Goal: Information Seeking & Learning: Learn about a topic

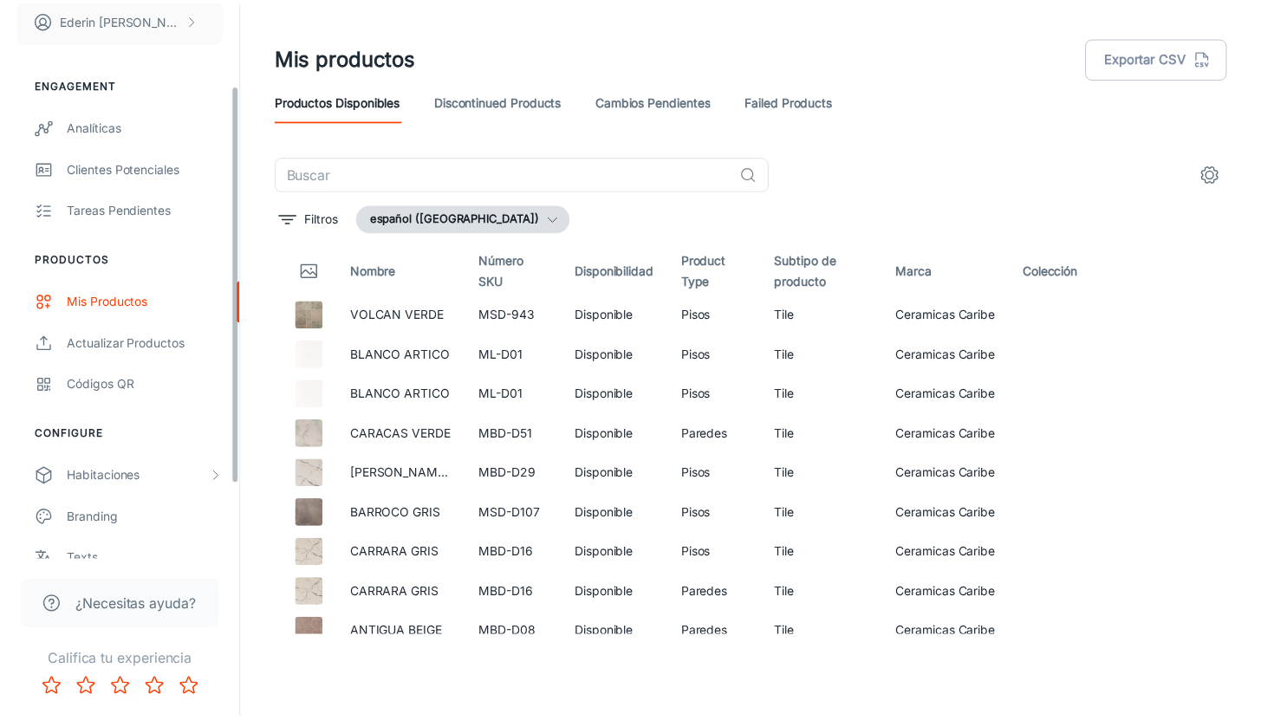
scroll to position [221, 0]
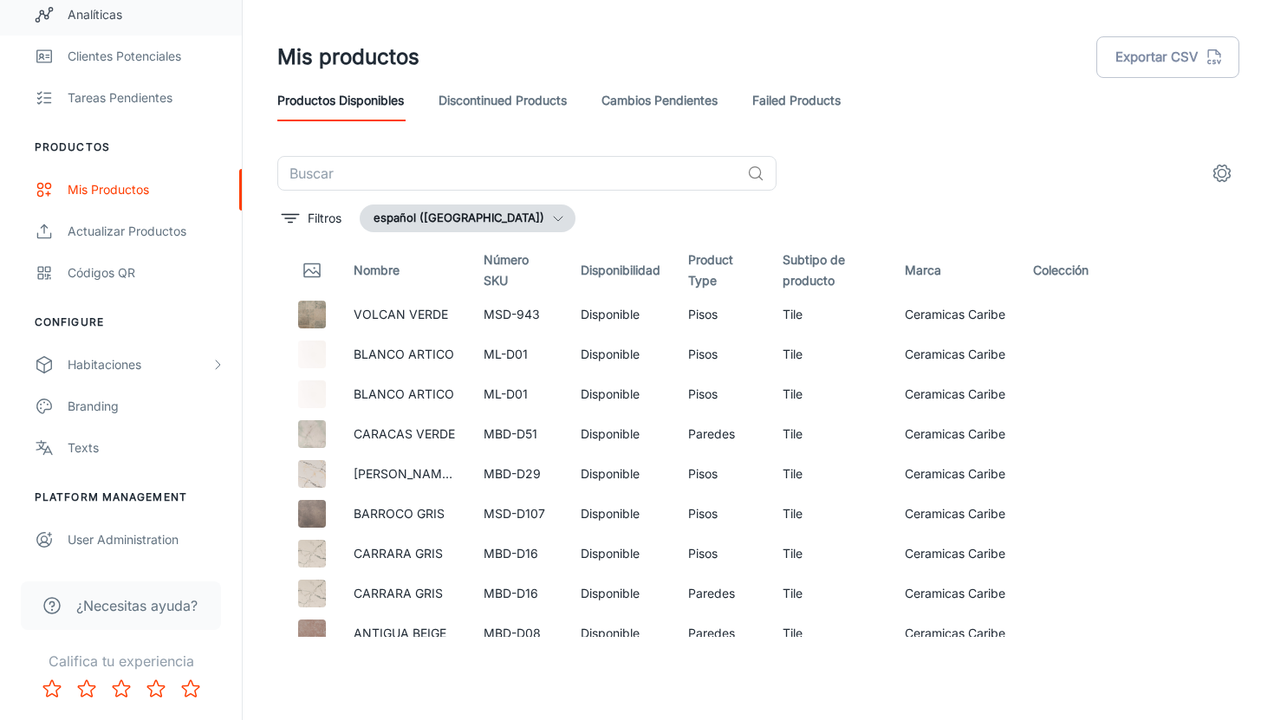
click at [92, 16] on div "Analíticas" at bounding box center [146, 14] width 157 height 19
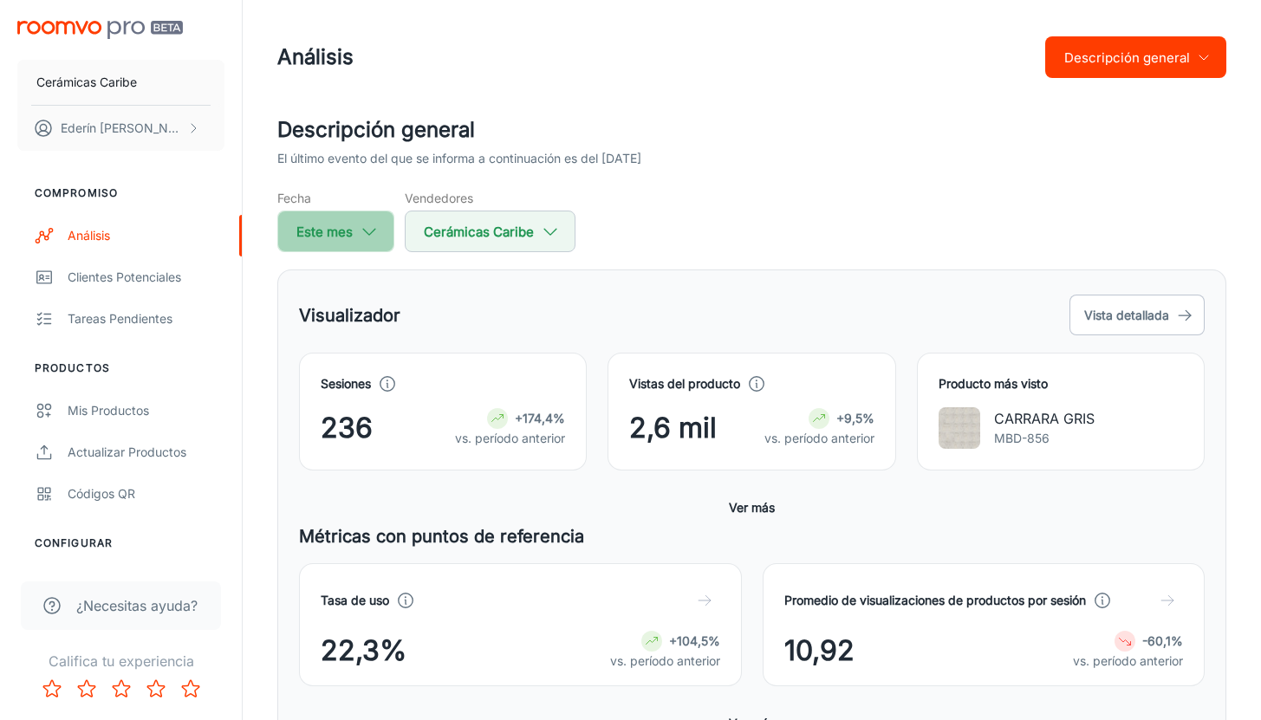
click at [372, 234] on icon "button" at bounding box center [369, 231] width 19 height 19
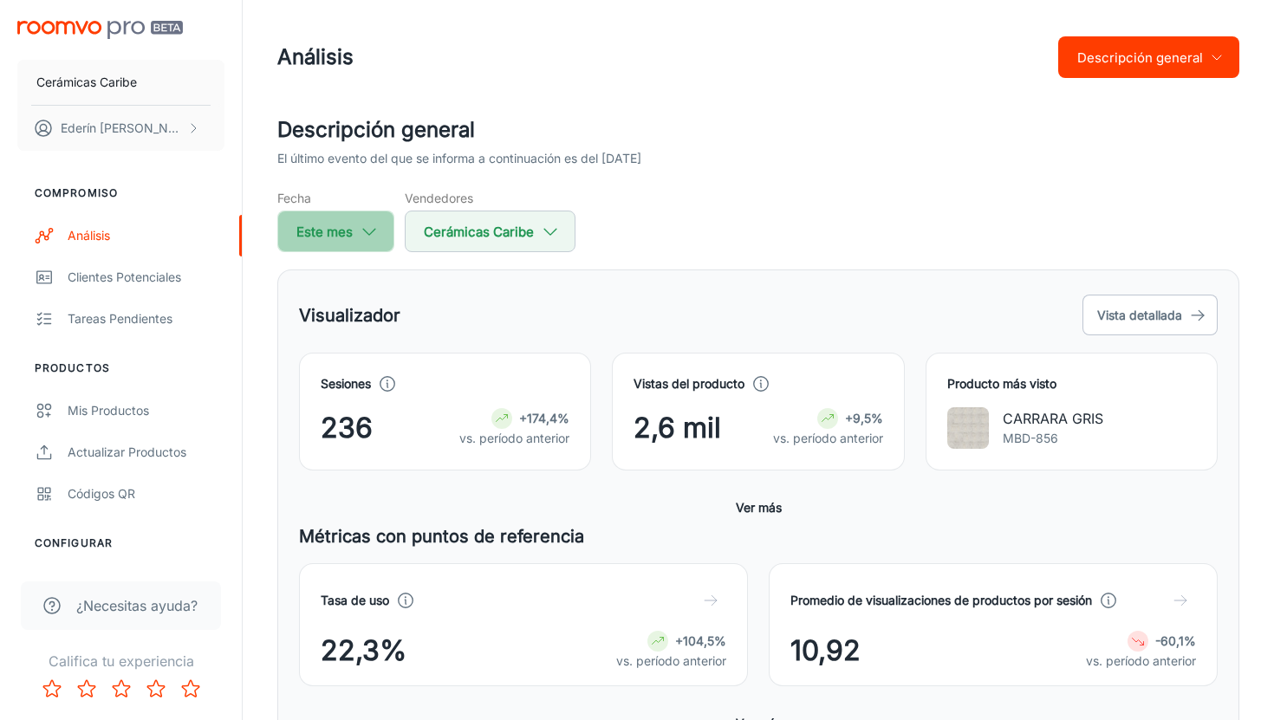
select select "7"
select select "2025"
select select "7"
select select "2025"
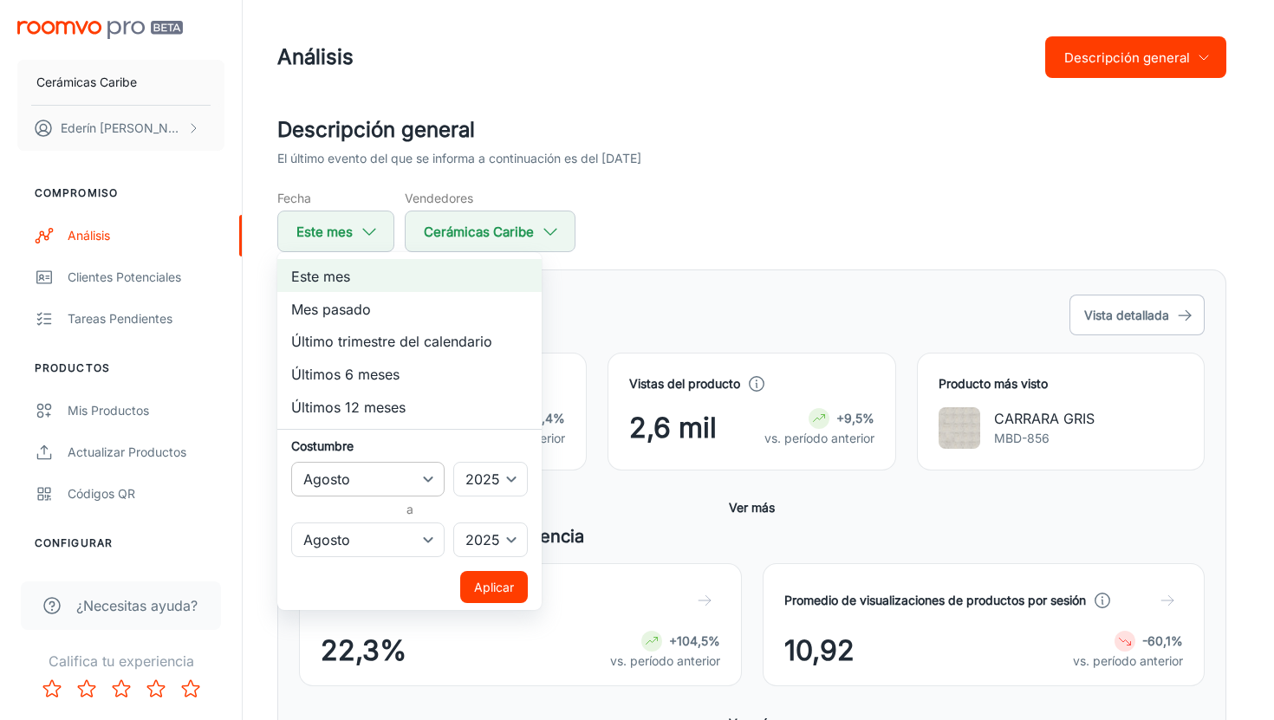
click at [392, 473] on select "Enero Febrero Marzo Abril Puede Junio [PERSON_NAME] Septiembre Octubre Noviembr…" at bounding box center [367, 479] width 153 height 35
select select "6"
click at [291, 462] on select "Enero Febrero Marzo Abril Puede Junio [PERSON_NAME] Septiembre Octubre Noviembr…" at bounding box center [367, 479] width 153 height 35
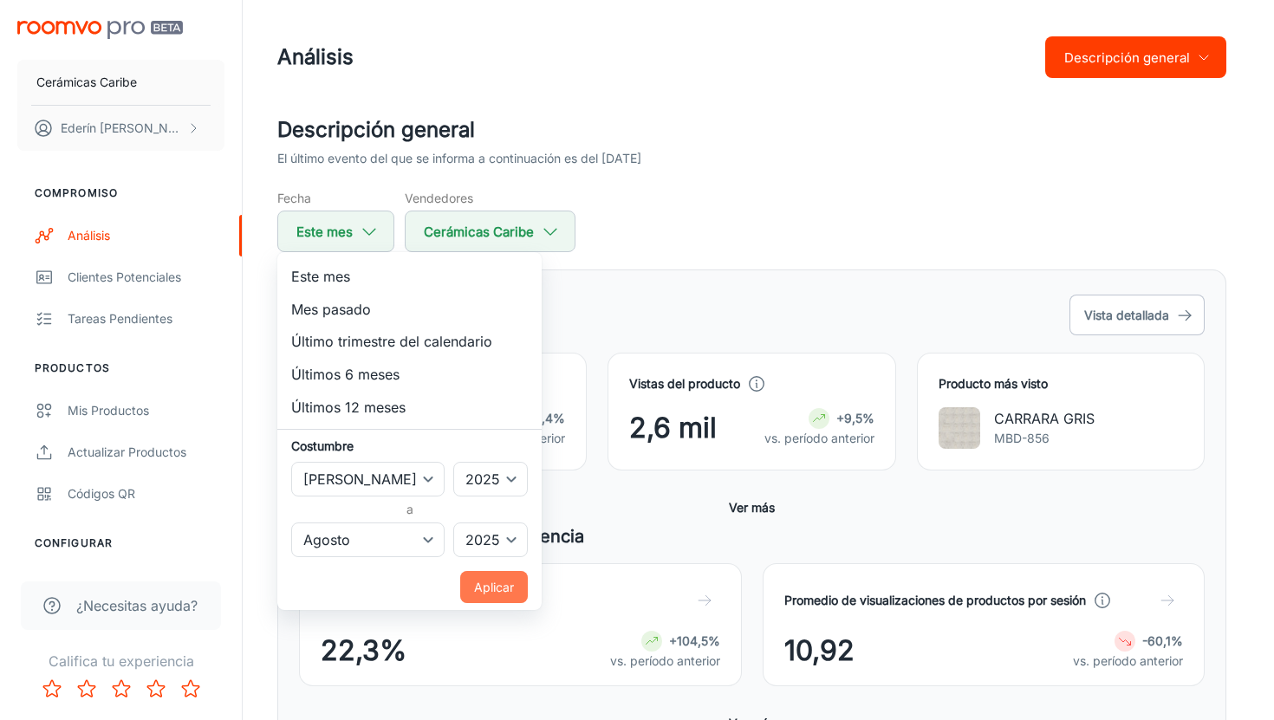
click at [474, 587] on font "Aplicar" at bounding box center [494, 587] width 40 height 15
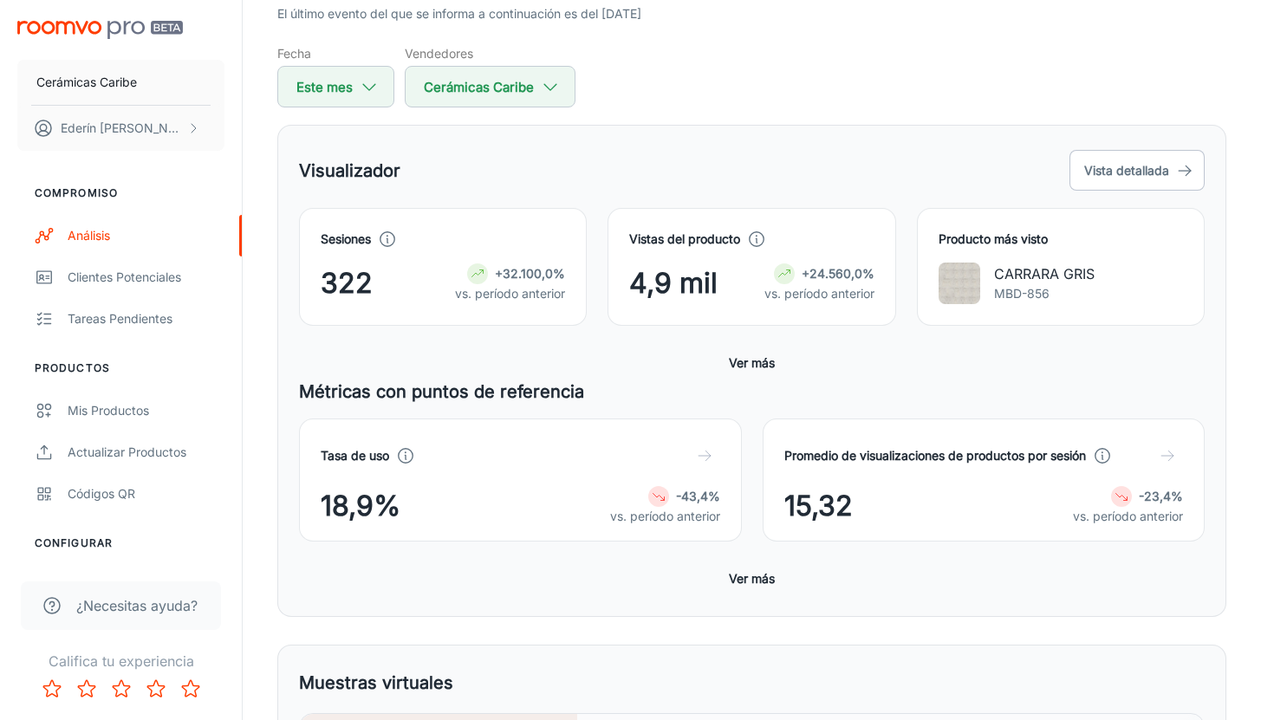
scroll to position [152, 0]
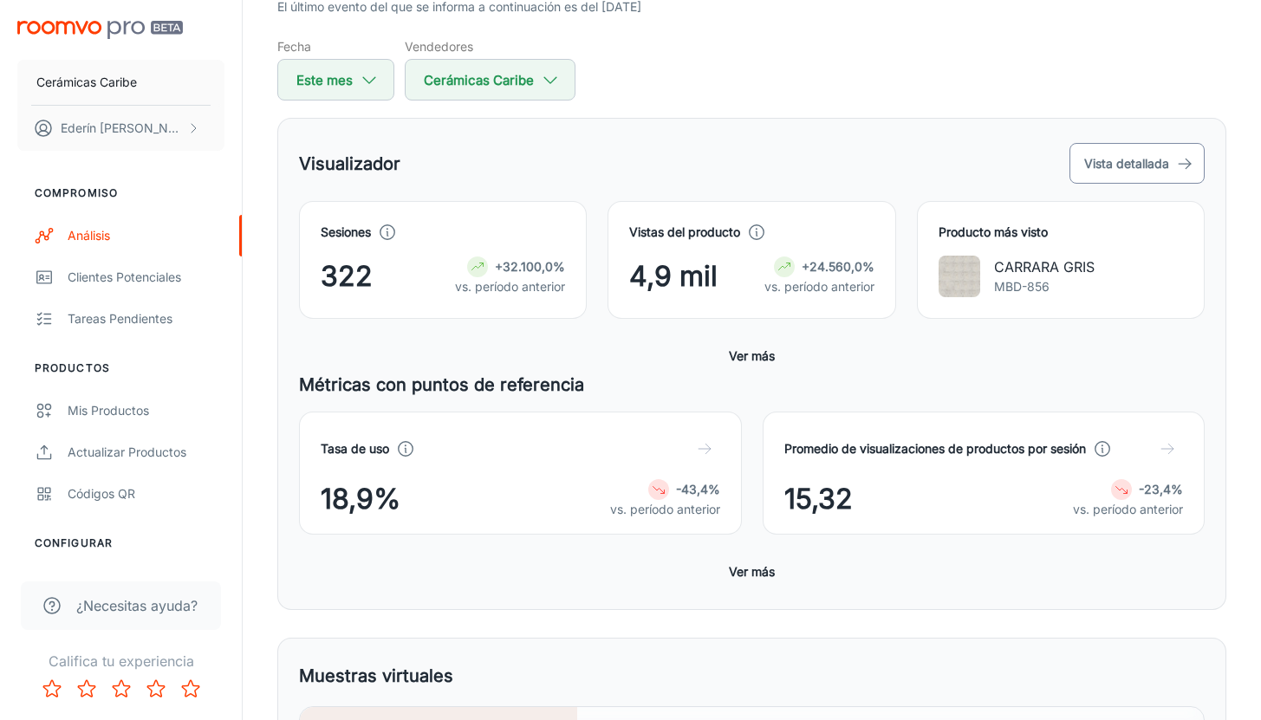
click at [1183, 169] on icon "button" at bounding box center [1184, 163] width 17 height 17
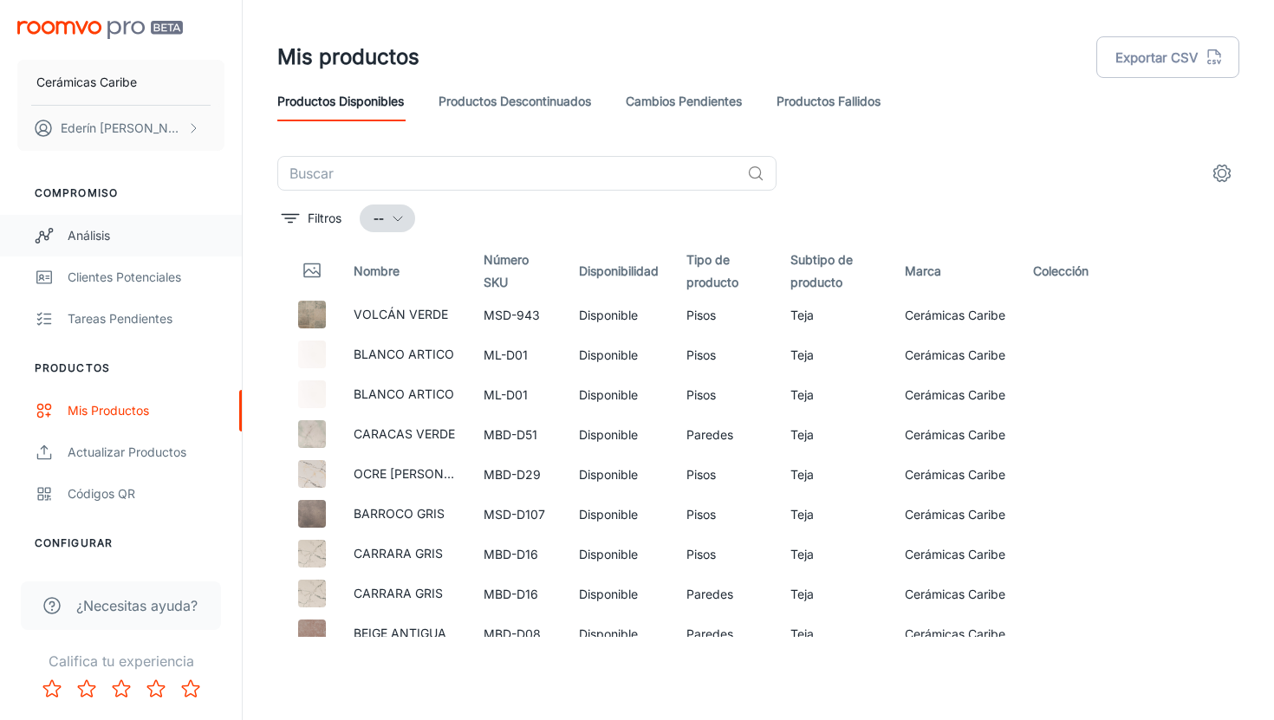
click at [94, 237] on font "Análisis" at bounding box center [89, 235] width 42 height 15
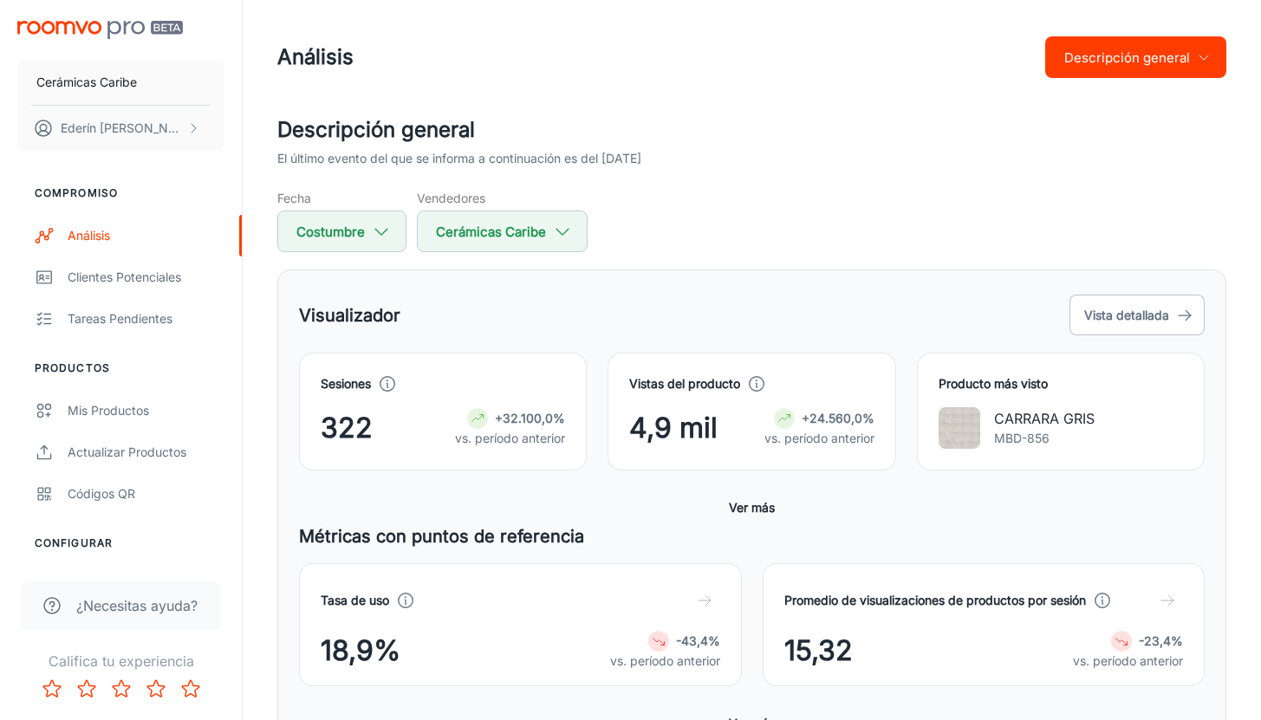
click at [711, 602] on icon "button" at bounding box center [704, 600] width 17 height 17
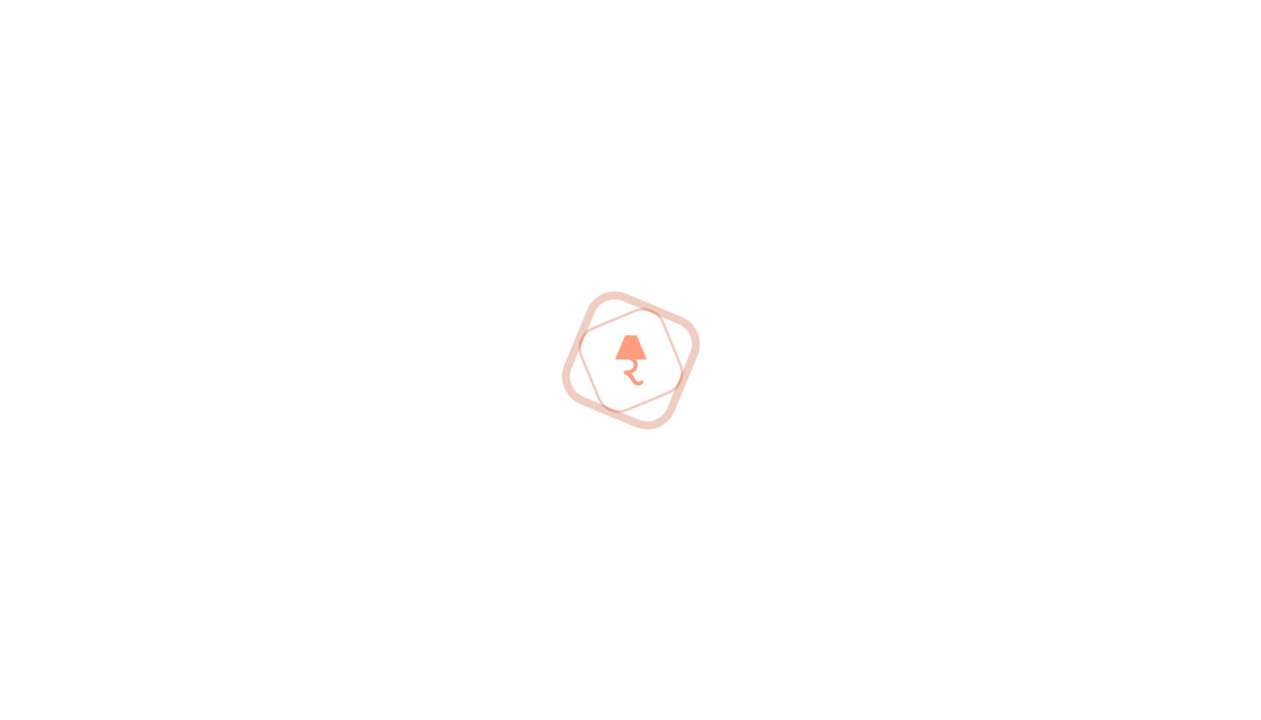
scroll to position [677, 0]
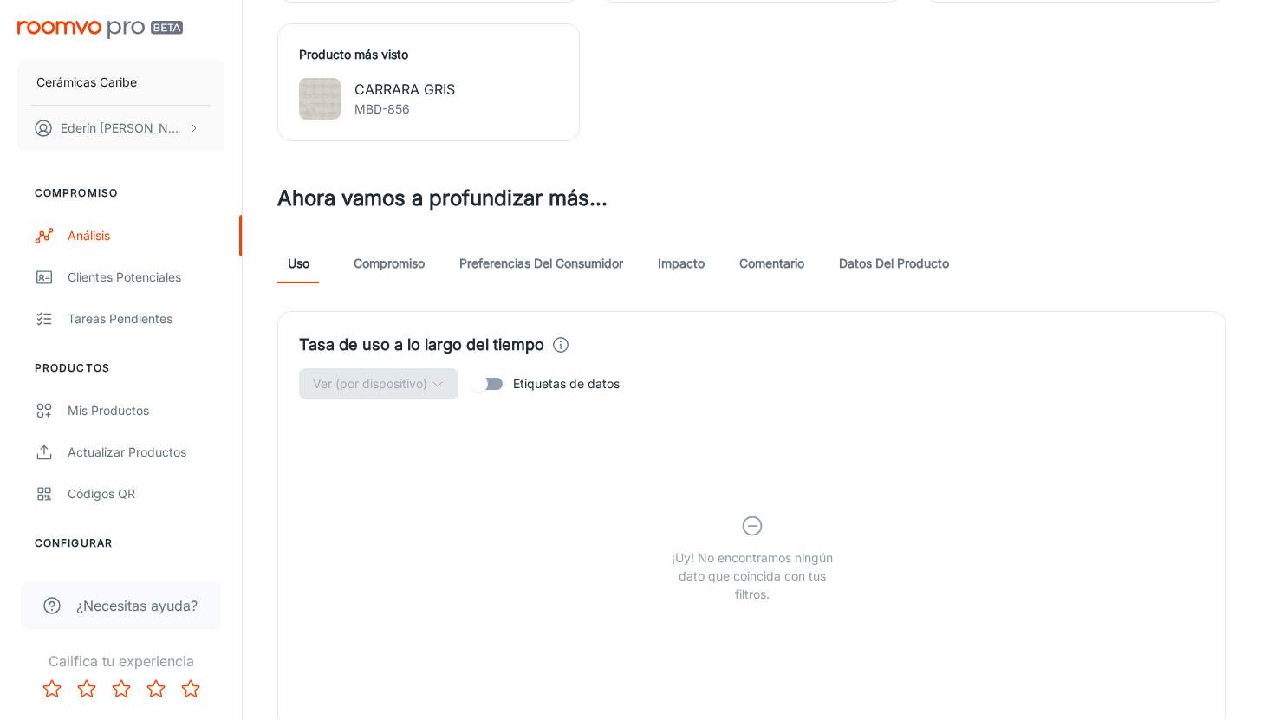
click at [586, 258] on font "Preferencias del consumidor" at bounding box center [541, 263] width 164 height 15
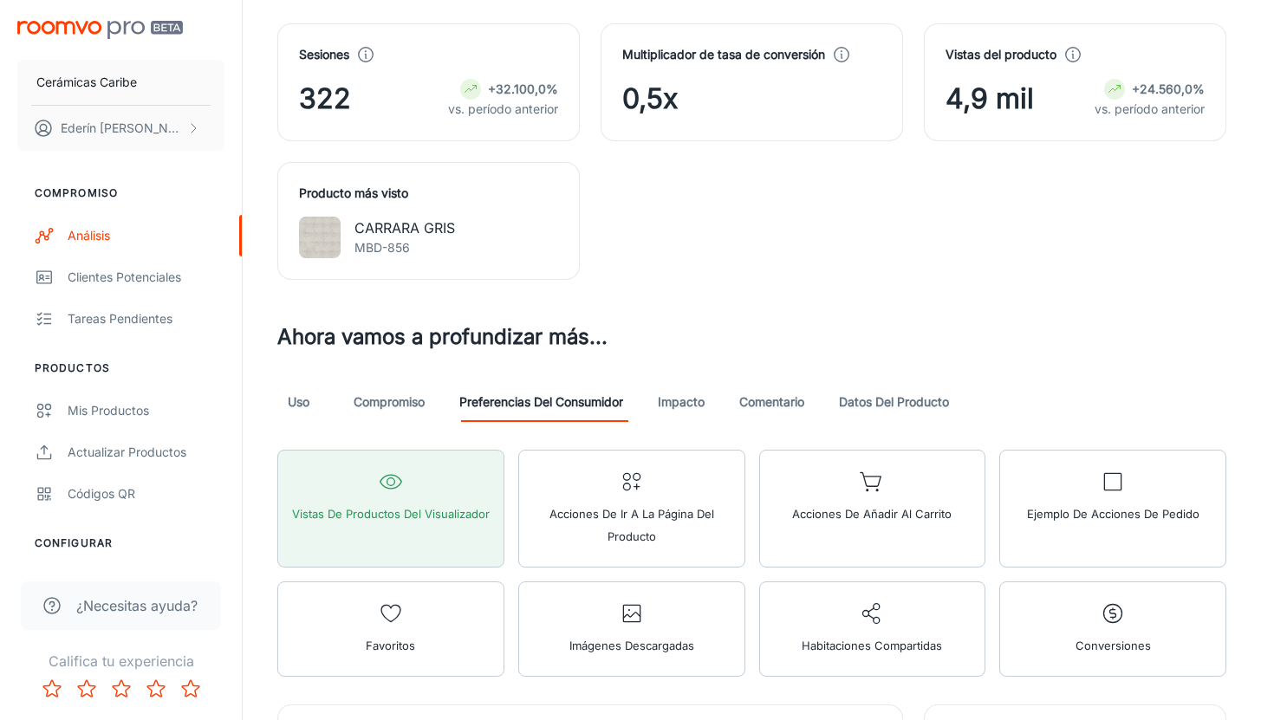
scroll to position [541, 0]
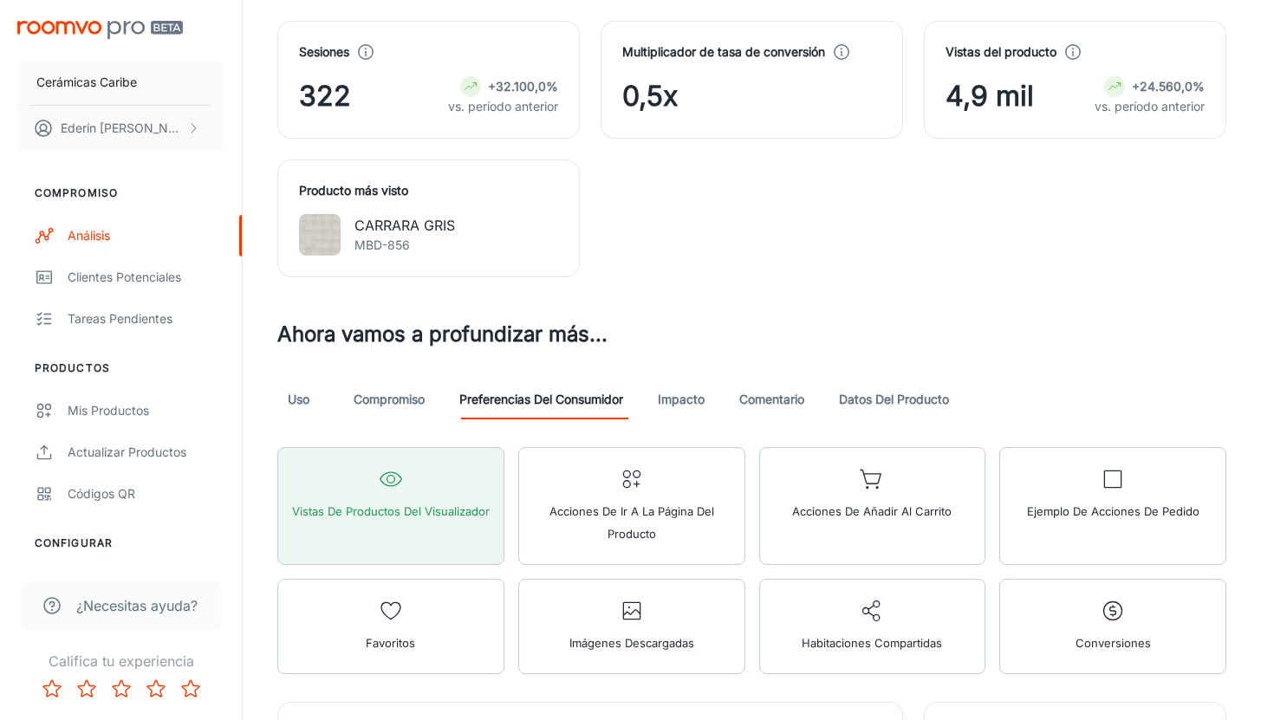
click at [386, 396] on font "Compromiso" at bounding box center [389, 399] width 71 height 15
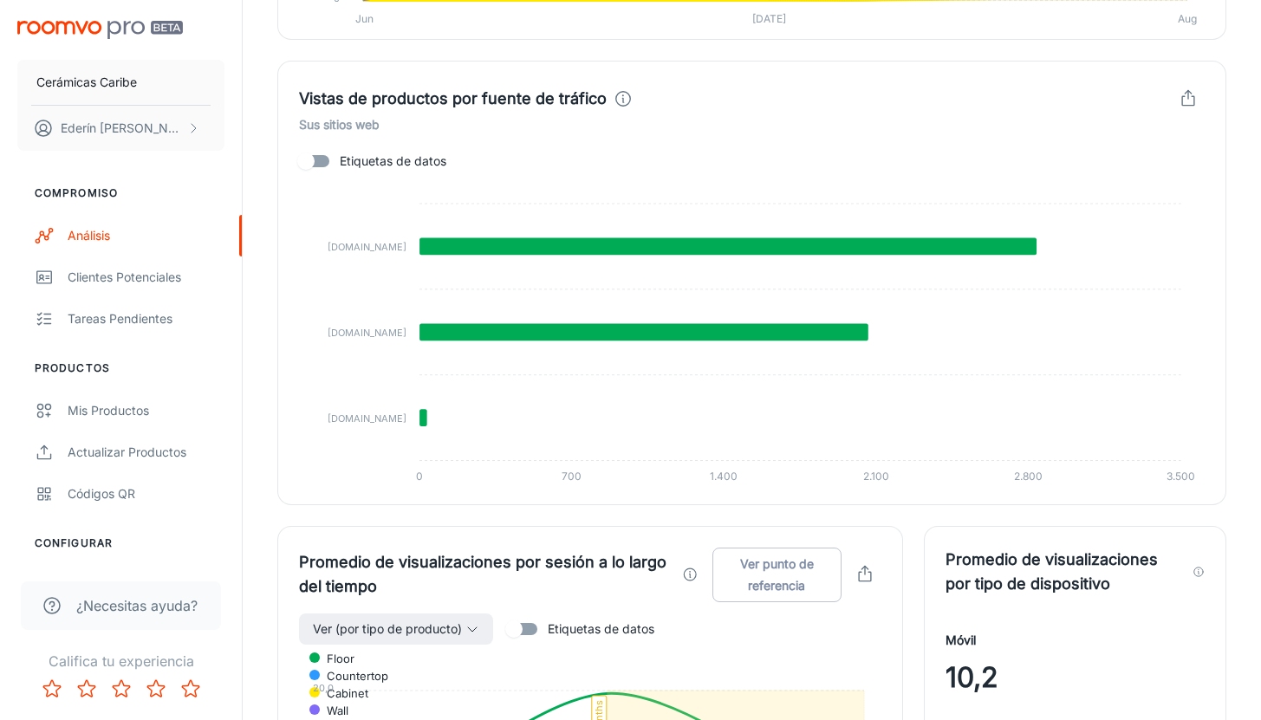
scroll to position [1343, 0]
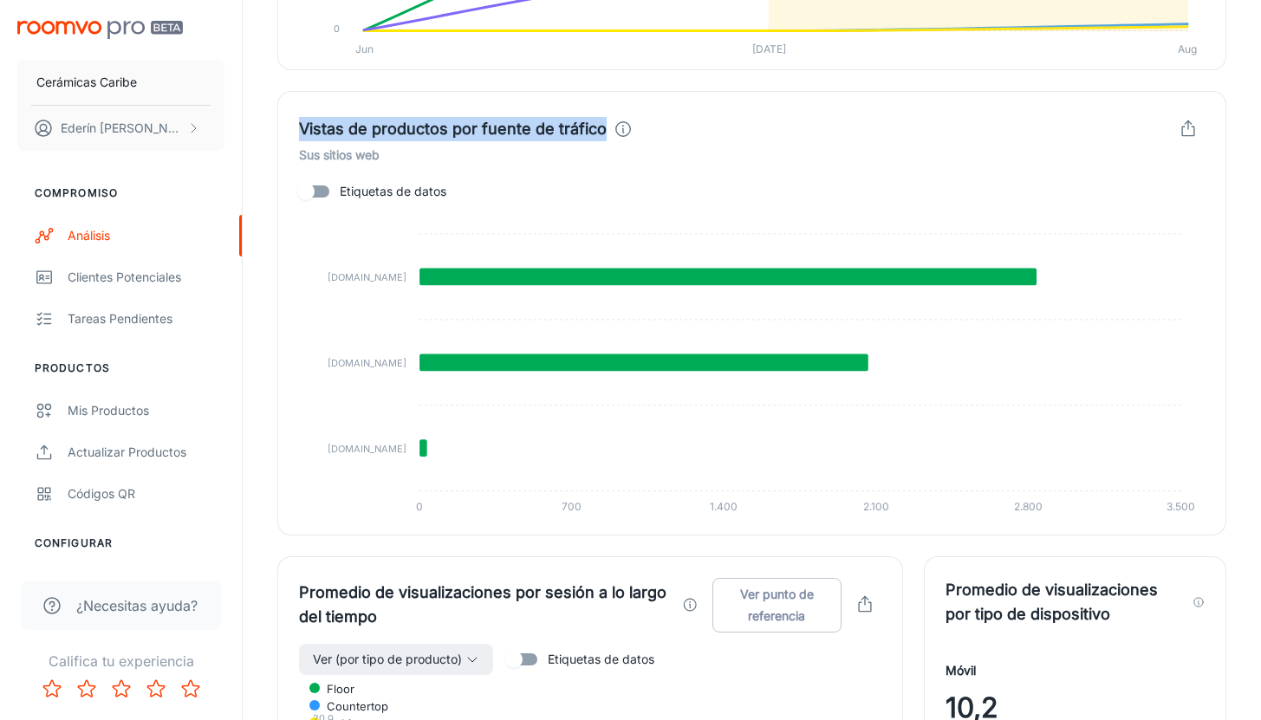
drag, startPoint x: 299, startPoint y: 127, endPoint x: 601, endPoint y: 120, distance: 302.5
click at [604, 122] on div "Vistas de productos por fuente de tráfico" at bounding box center [466, 129] width 334 height 24
click at [593, 131] on font "Vistas de productos por fuente de tráfico" at bounding box center [453, 129] width 308 height 18
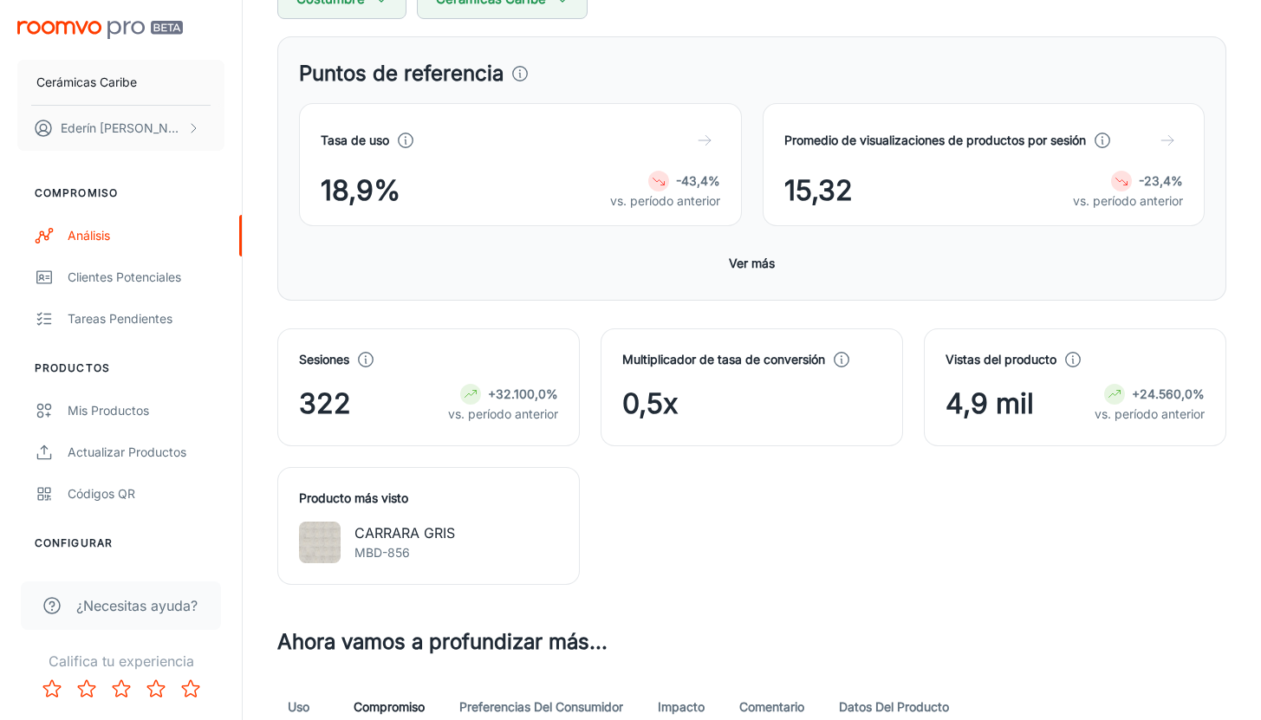
scroll to position [236, 0]
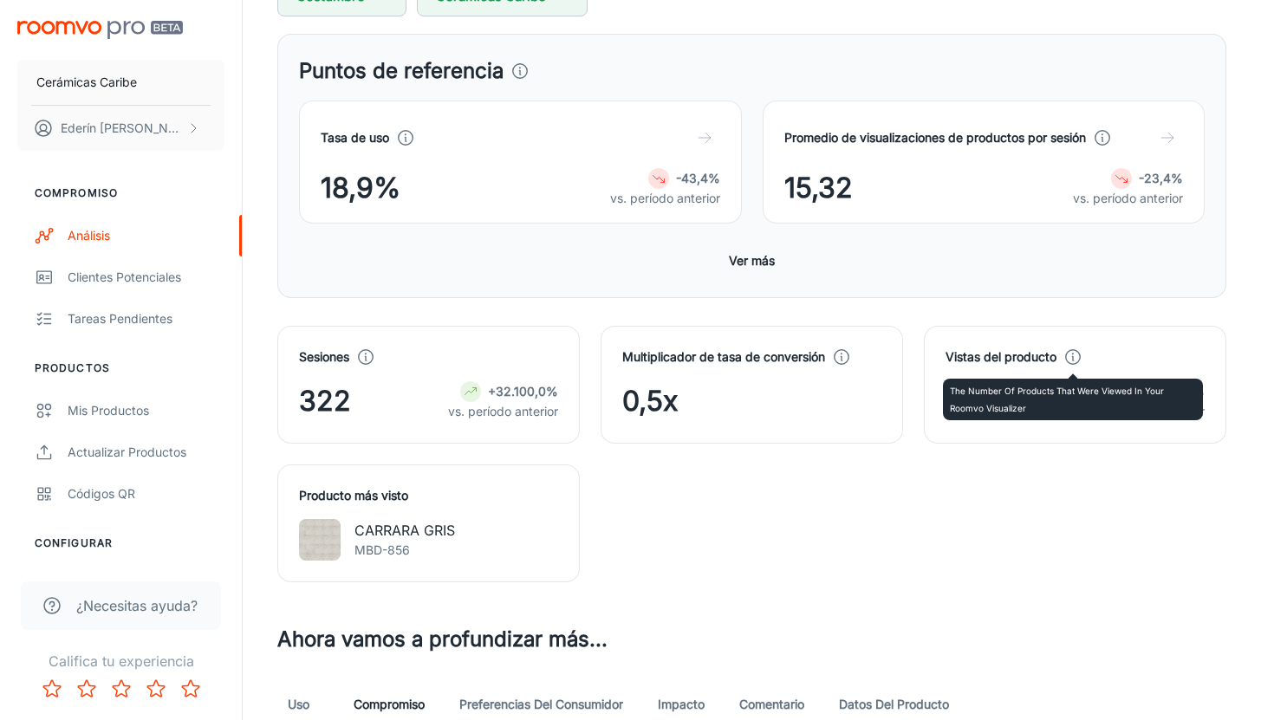
click at [1066, 362] on icon at bounding box center [1072, 356] width 19 height 19
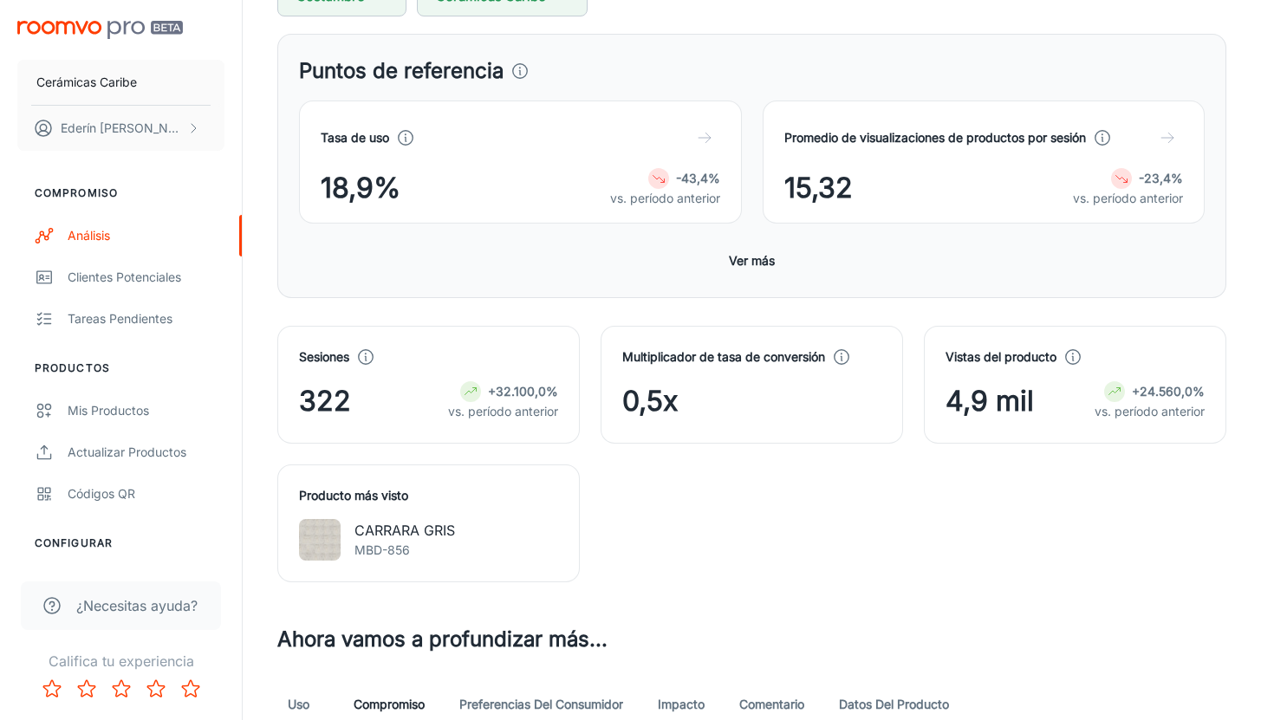
click at [1030, 476] on div "Sesiones 322 +32.100,0% vs. período anterior Multiplicador de tasa de conversió…" at bounding box center [741, 443] width 970 height 277
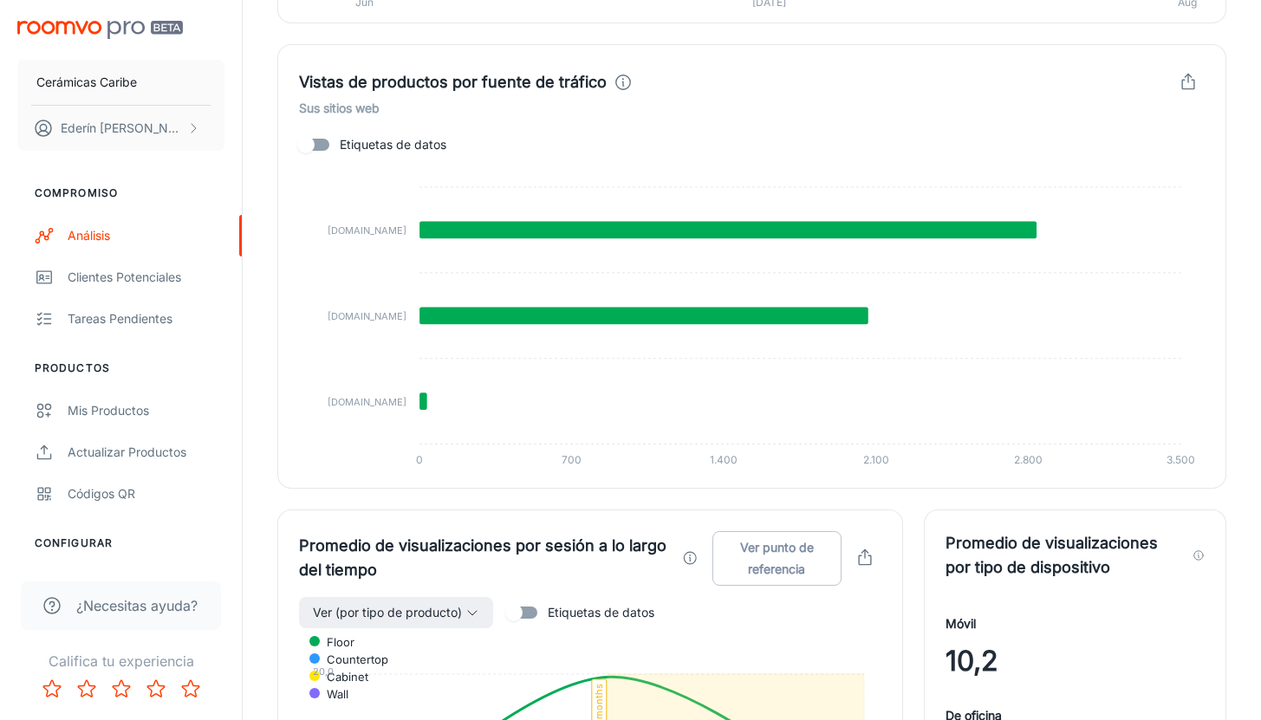
scroll to position [1429, 0]
